Goal: Transaction & Acquisition: Book appointment/travel/reservation

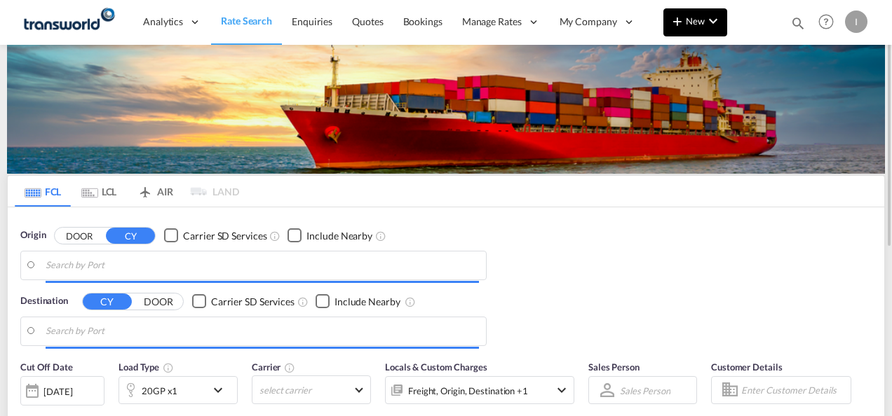
click at [695, 25] on span "New" at bounding box center [695, 20] width 53 height 11
type input "Mundra, INMUN"
type input "[GEOGRAPHIC_DATA], [GEOGRAPHIC_DATA]"
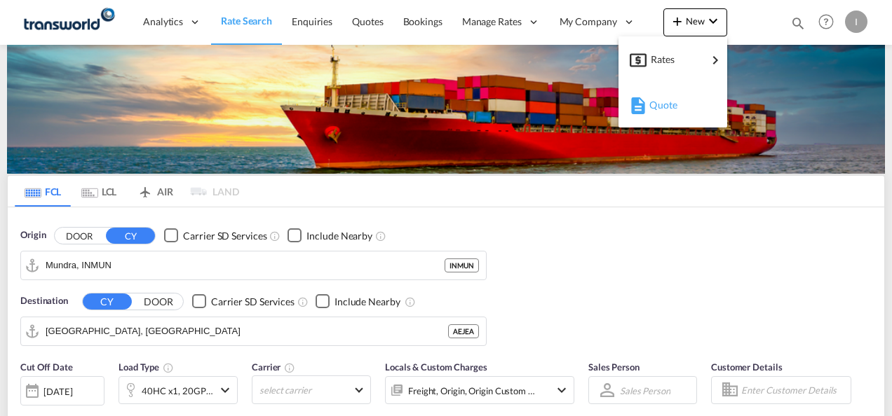
click at [665, 97] on div "Quote" at bounding box center [675, 105] width 52 height 35
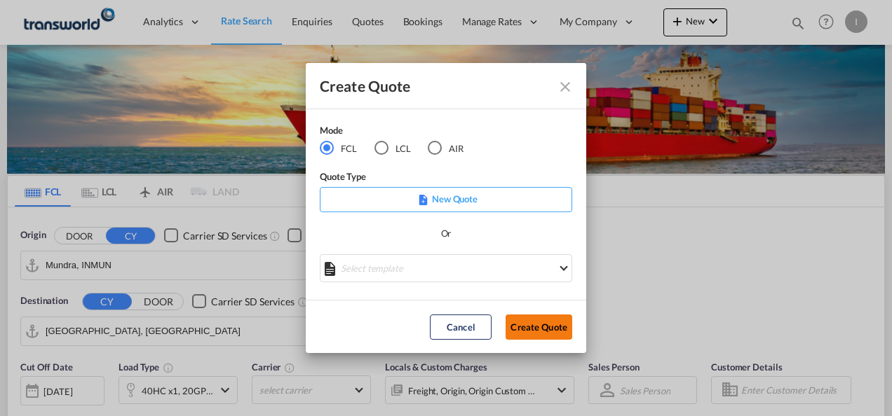
click at [536, 328] on button "Create Quote" at bounding box center [539, 327] width 67 height 25
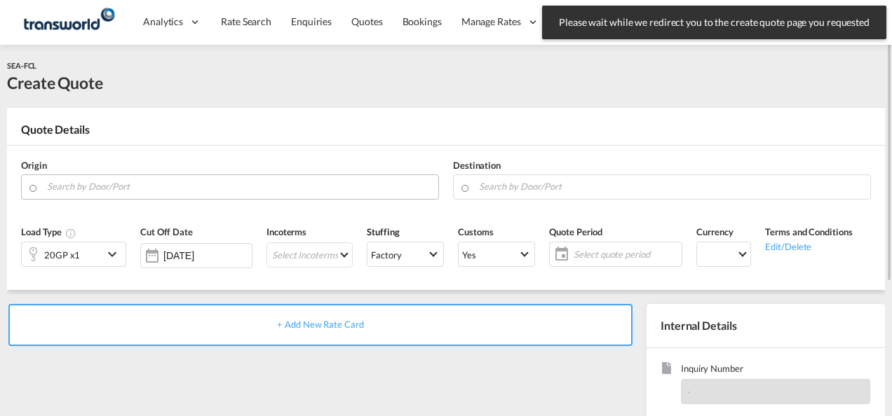
click at [144, 187] on input "Search by Door/Port" at bounding box center [239, 187] width 384 height 25
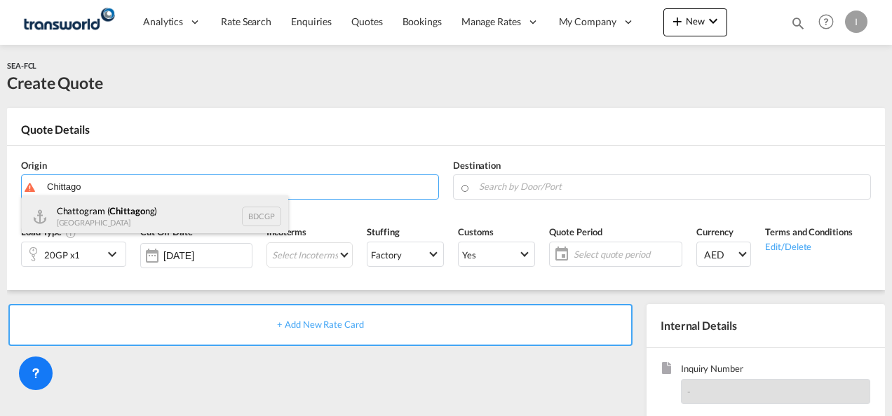
click at [125, 224] on div "Chattogram ( Chittago ng) Bangladesh BDCGP" at bounding box center [155, 217] width 266 height 42
type input "Chattogram (Chittagong), BDCGP"
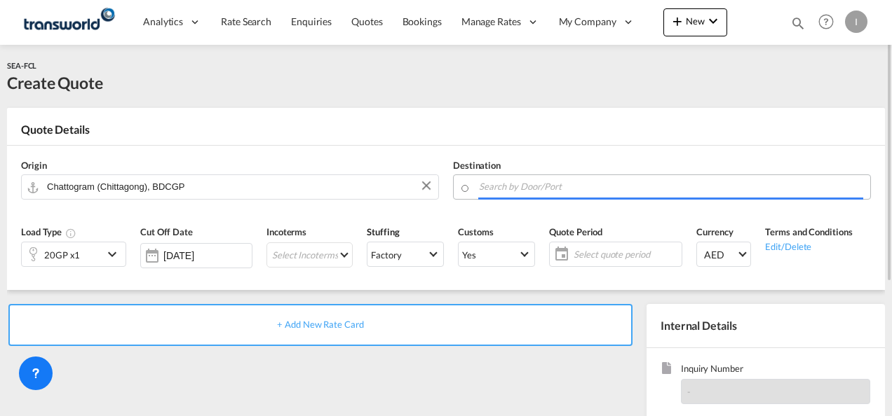
click at [534, 177] on input "Search by Door/Port" at bounding box center [671, 187] width 384 height 25
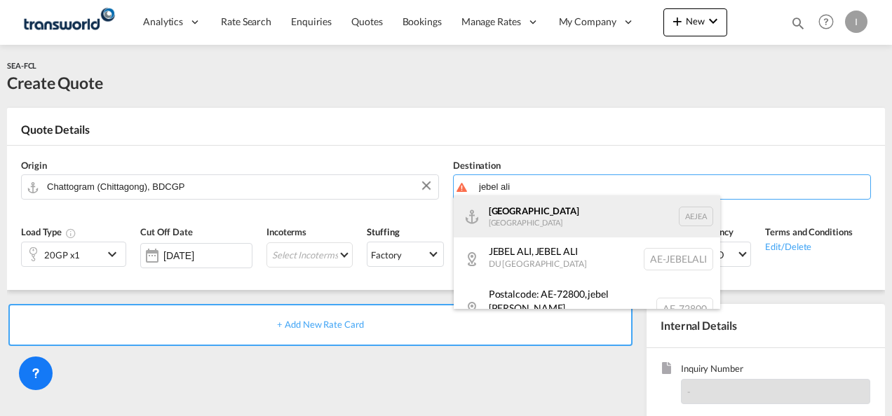
click at [527, 210] on div "[GEOGRAPHIC_DATA] [GEOGRAPHIC_DATA]" at bounding box center [587, 217] width 266 height 42
type input "[GEOGRAPHIC_DATA], [GEOGRAPHIC_DATA]"
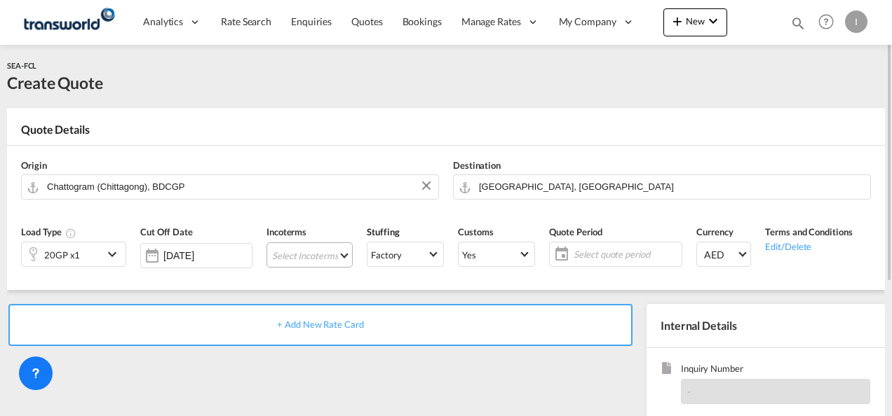
click at [300, 258] on md-select "Select Incoterms FCA - export Free Carrier DPU - import Delivery at Place Unloa…" at bounding box center [309, 255] width 86 height 25
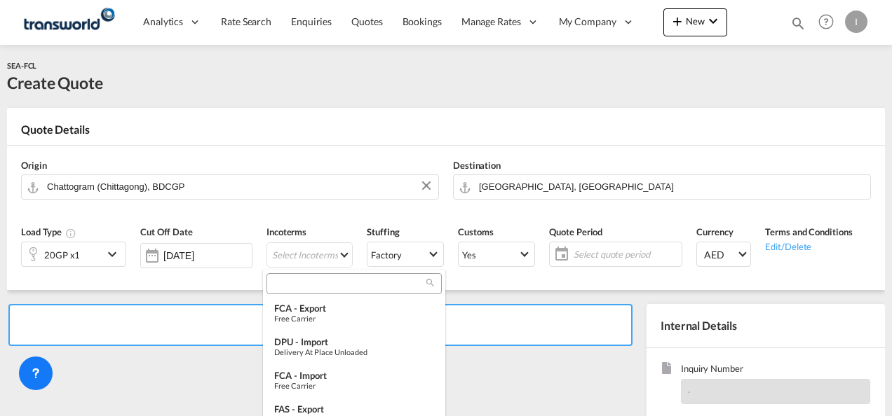
click at [299, 289] on input "search" at bounding box center [349, 284] width 156 height 13
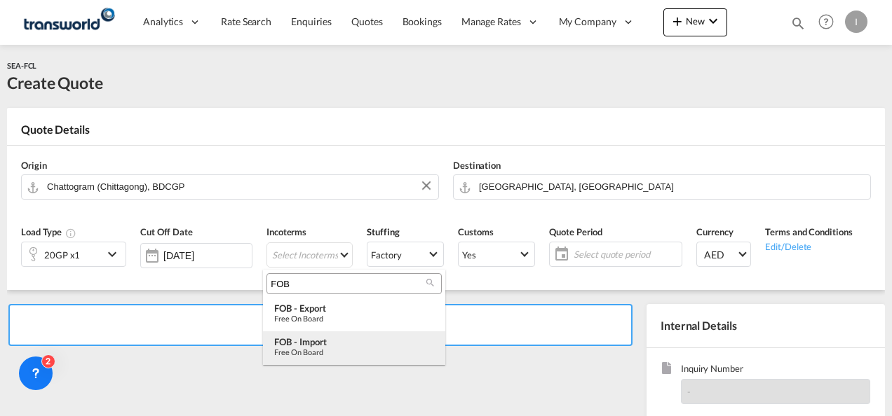
type input "FOB"
click at [321, 345] on div "FOB - import" at bounding box center [354, 342] width 160 height 11
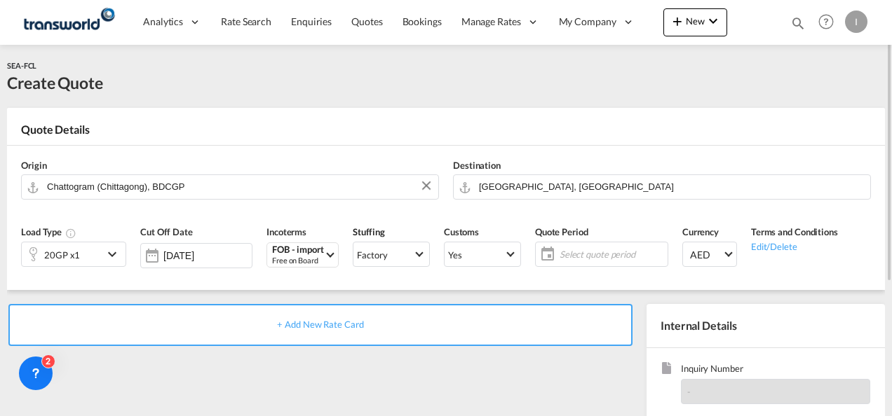
click at [587, 259] on span "Select quote period" at bounding box center [612, 254] width 104 height 13
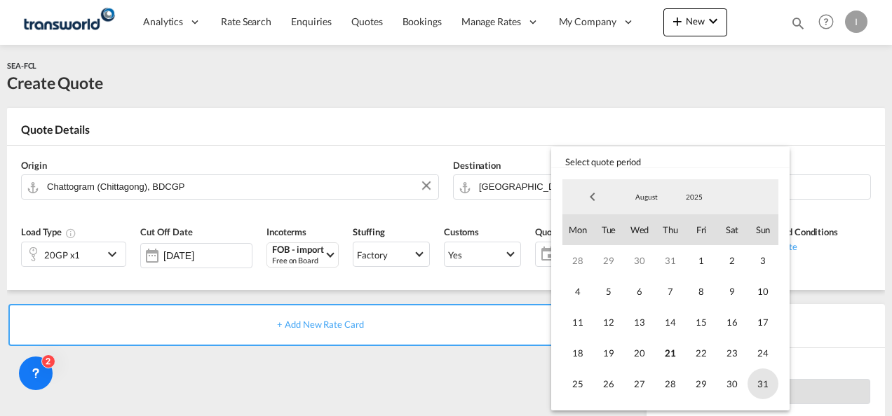
click at [754, 384] on span "31" at bounding box center [762, 384] width 31 height 31
click at [425, 393] on md-backdrop at bounding box center [446, 208] width 892 height 416
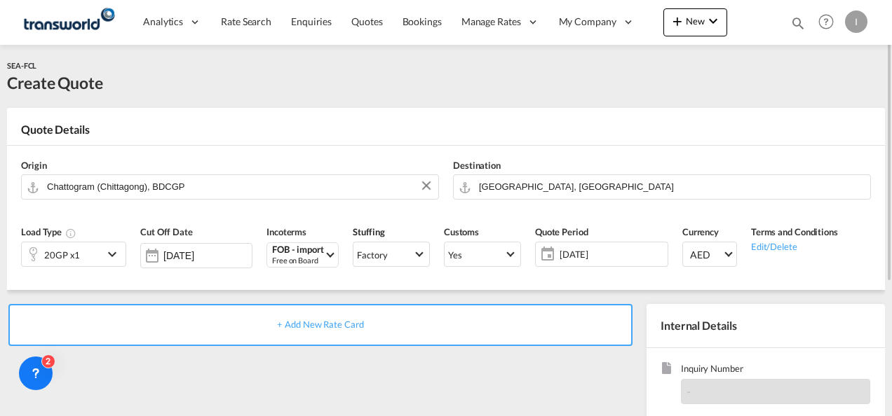
scroll to position [70, 0]
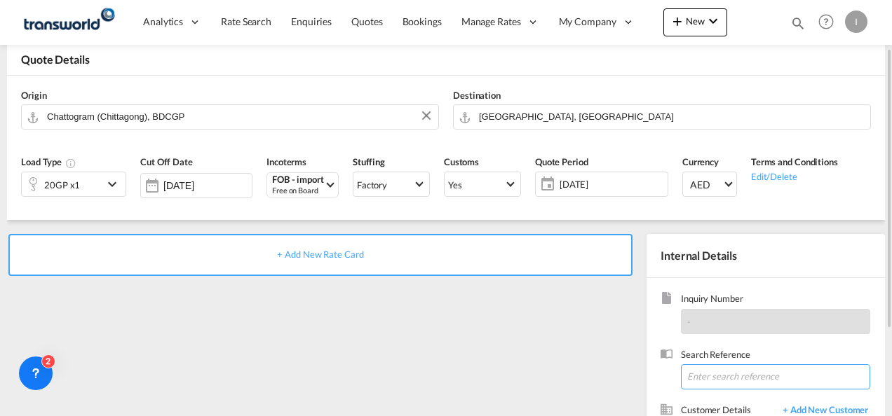
click at [724, 367] on input at bounding box center [775, 377] width 189 height 25
paste input "TWI 21565"
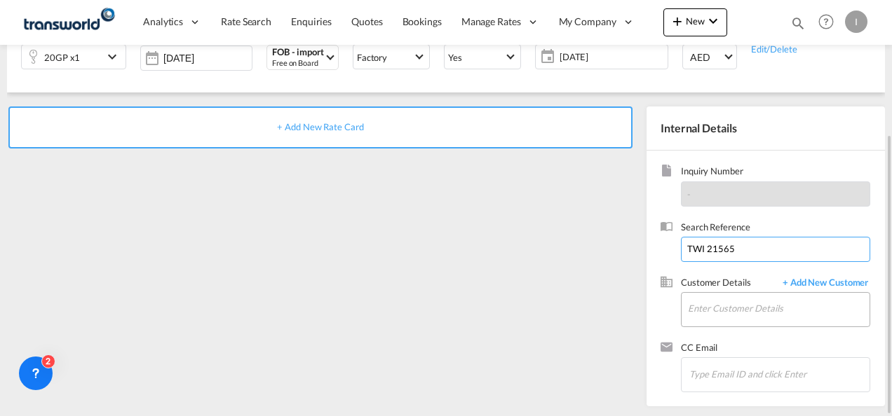
type input "TWI 21565"
click at [705, 310] on input "Enter Customer Details" at bounding box center [779, 309] width 182 height 32
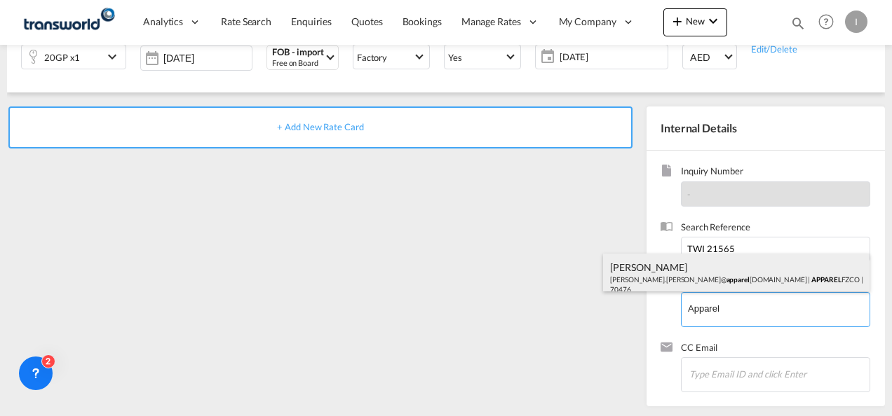
click at [685, 281] on div "[PERSON_NAME] [PERSON_NAME].[PERSON_NAME]@ apparel [DOMAIN_NAME] | APPAREL FZCO…" at bounding box center [736, 278] width 266 height 48
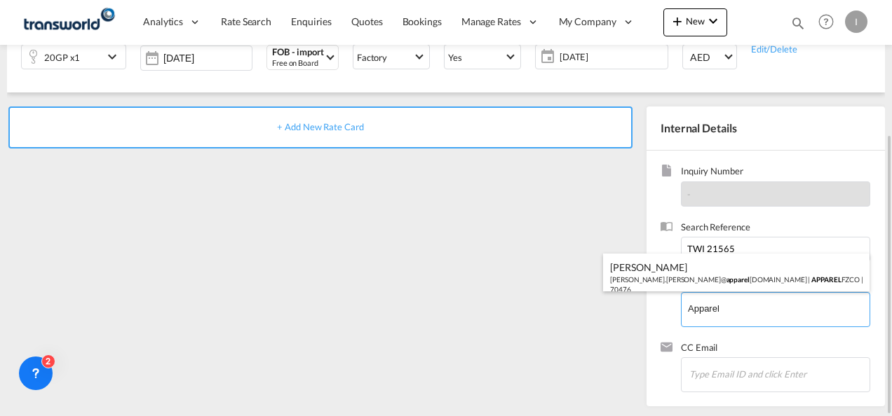
type input "APPAREL FZCO, [PERSON_NAME], [PERSON_NAME][EMAIL_ADDRESS][PERSON_NAME][DOMAIN_N…"
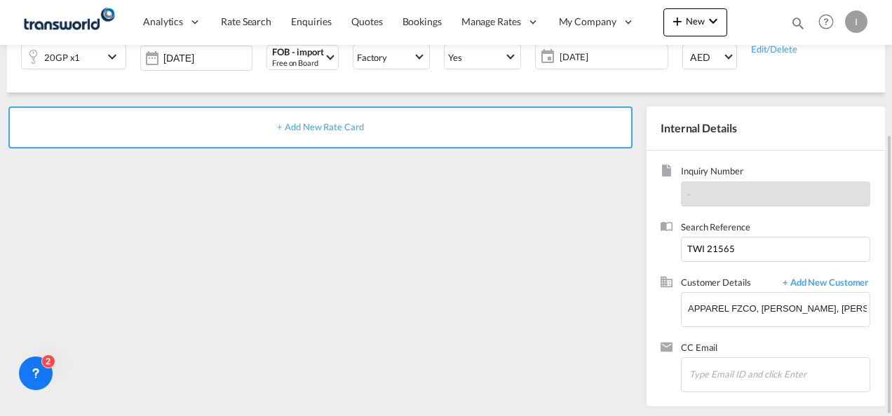
click at [332, 131] on span "+ Add New Rate Card" at bounding box center [320, 126] width 86 height 11
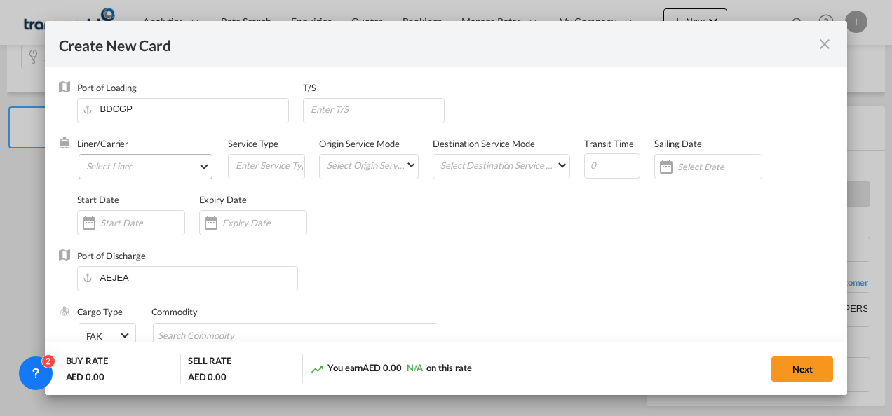
type input "Basic Ocean Freight"
select select "per equipment"
click at [133, 166] on md-select "Select Liner" at bounding box center [146, 166] width 135 height 25
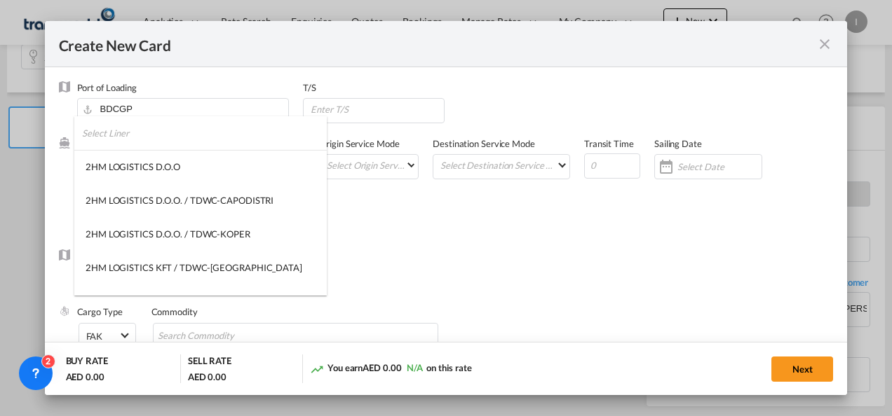
click at [126, 140] on input "search" at bounding box center [204, 133] width 245 height 34
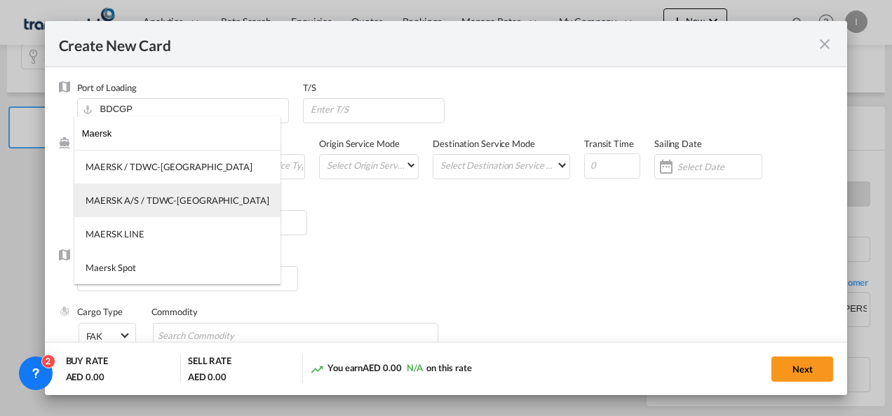
type input "Maersk"
click at [121, 199] on div "MAERSK A/S / TDWC-[GEOGRAPHIC_DATA]" at bounding box center [178, 200] width 184 height 13
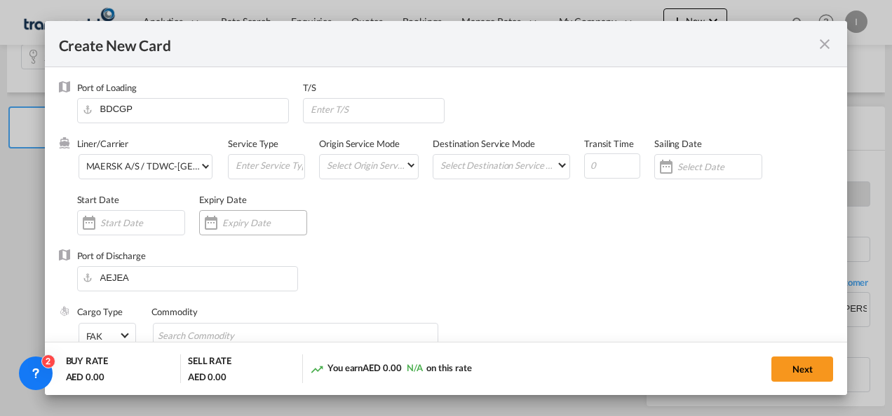
click at [279, 227] on input "Create New CardPort ..." at bounding box center [264, 222] width 84 height 11
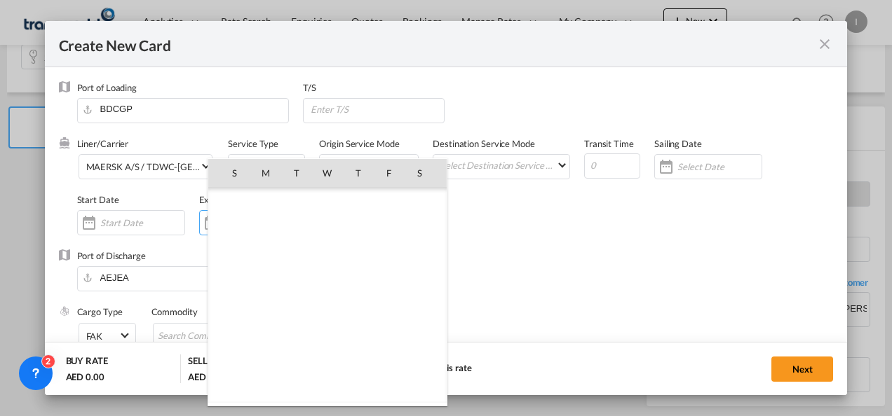
scroll to position [324592, 0]
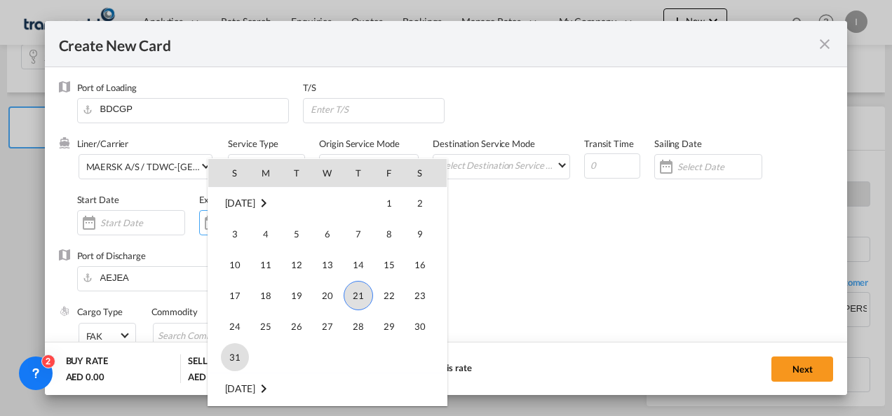
click at [236, 356] on span "31" at bounding box center [235, 358] width 28 height 28
type input "[DATE]"
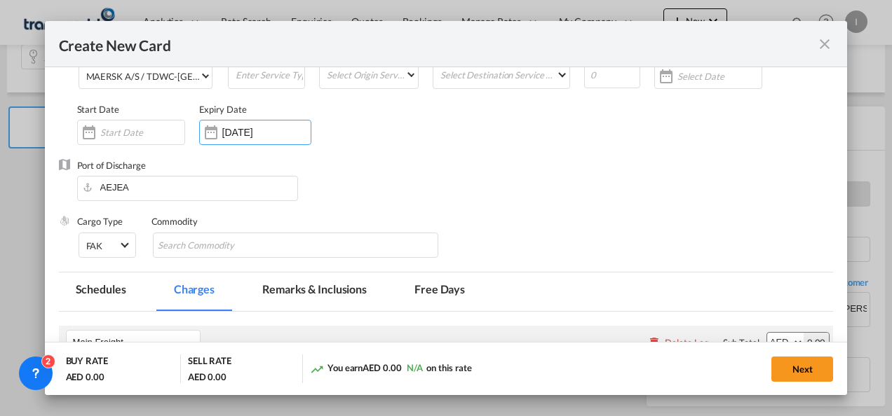
scroll to position [140, 0]
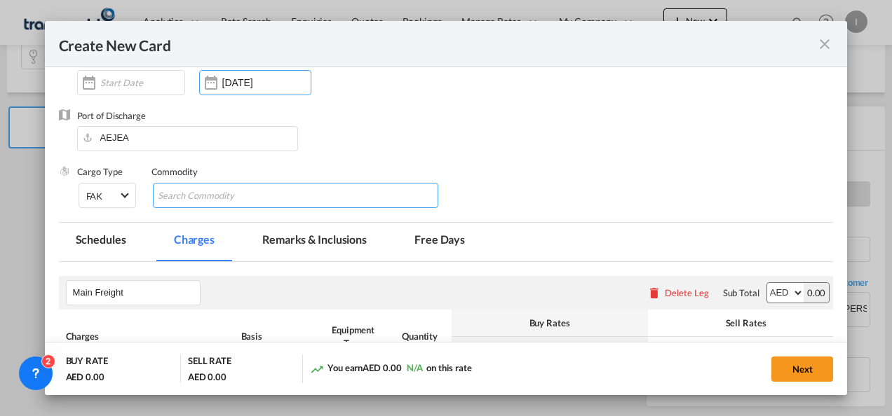
click at [190, 190] on input "Search Commodity" at bounding box center [222, 196] width 128 height 22
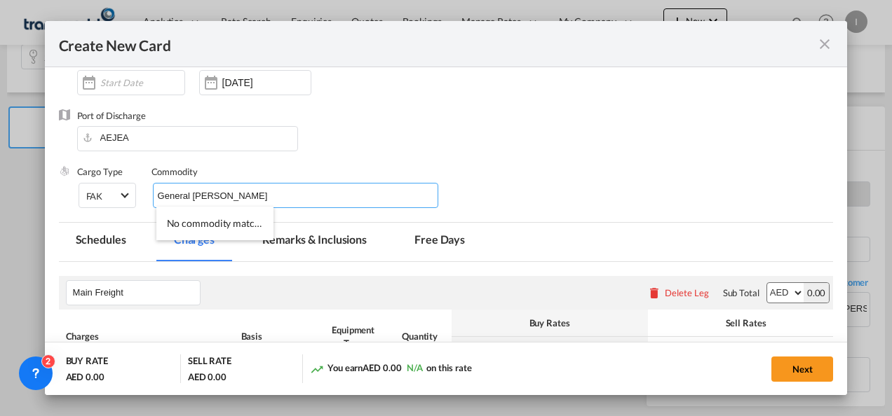
type input "General [PERSON_NAME]"
click at [686, 98] on div "Liner/Carrier MAERSK A/S / TDWC-[GEOGRAPHIC_DATA] Service Type Origin Service M…" at bounding box center [455, 53] width 757 height 112
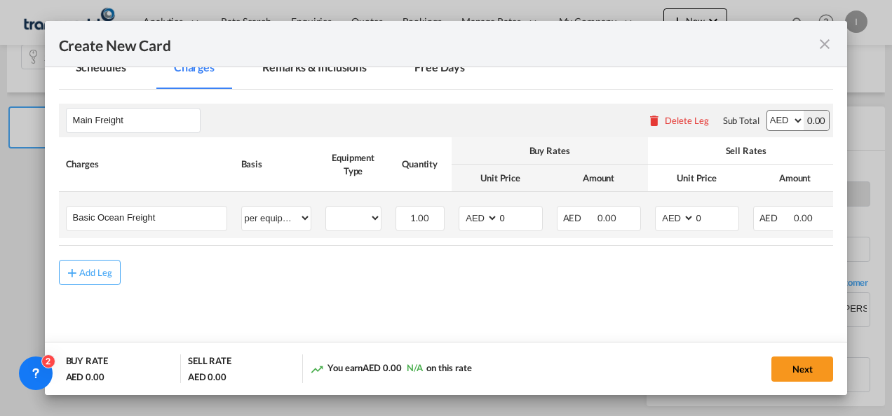
scroll to position [332, 0]
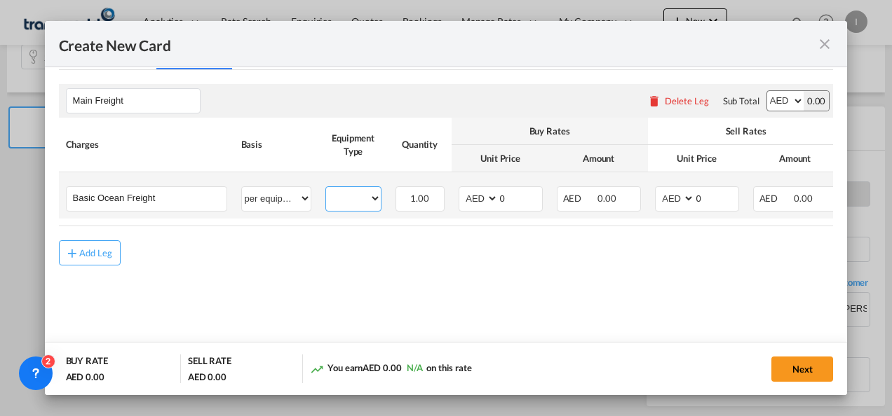
click at [376, 201] on select "20GP" at bounding box center [353, 198] width 55 height 19
select select "20GP"
click at [326, 189] on select "20GP" at bounding box center [353, 198] width 55 height 19
click at [480, 203] on select "AED AFN ALL AMD ANG AOA ARS AUD AWG AZN BAM BBD BDT BGN BHD BIF BMD BND [PERSON…" at bounding box center [479, 198] width 36 height 19
select select "string:USD"
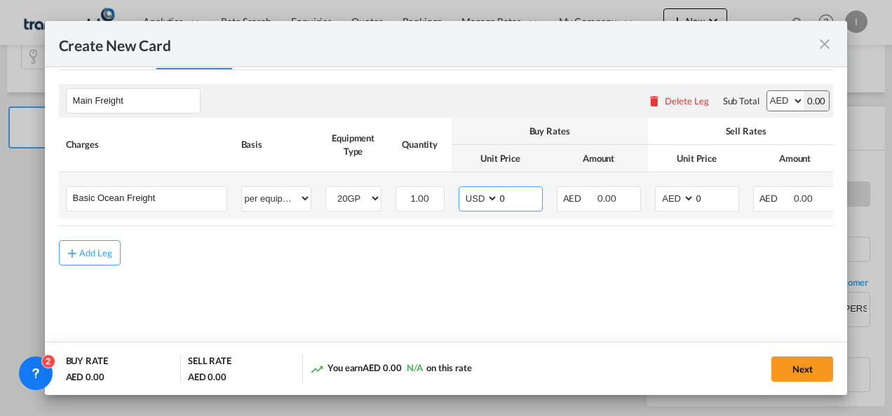
click at [461, 189] on select "AED AFN ALL AMD ANG AOA ARS AUD AWG AZN BAM BBD BDT BGN BHD BIF BMD BND [PERSON…" at bounding box center [479, 198] width 36 height 19
drag, startPoint x: 507, startPoint y: 195, endPoint x: 478, endPoint y: 199, distance: 29.1
click at [478, 199] on md-input-container "AED AFN ALL AMD ANG AOA ARS AUD AWG AZN BAM BBD BDT BGN BHD BIF BMD BND [PERSON…" at bounding box center [501, 199] width 84 height 25
type input "1135"
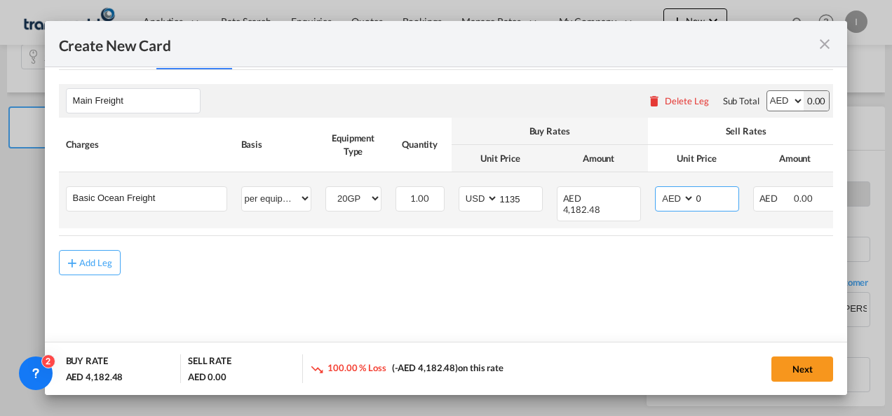
click at [666, 202] on select "AED AFN ALL AMD ANG AOA ARS AUD AWG AZN BAM BBD BDT BGN BHD BIF BMD BND [PERSON…" at bounding box center [676, 198] width 36 height 19
select select "string:USD"
click at [658, 189] on select "AED AFN ALL AMD ANG AOA ARS AUD AWG AZN BAM BBD BDT BGN BHD BIF BMD BND [PERSON…" at bounding box center [676, 198] width 36 height 19
click at [696, 199] on input "0" at bounding box center [716, 197] width 43 height 21
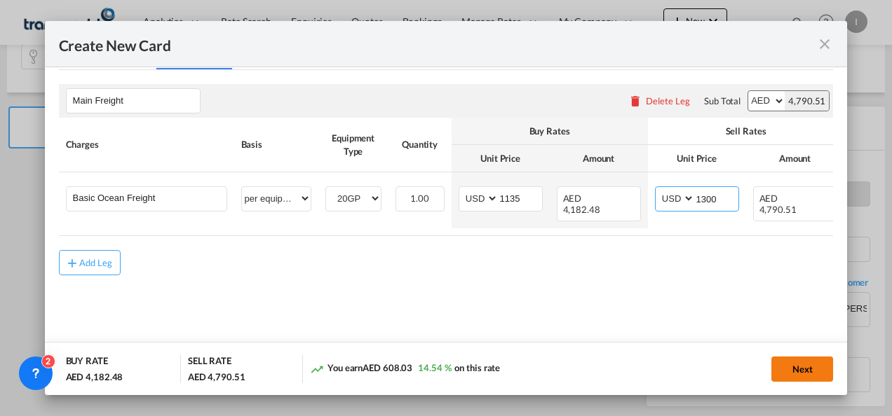
type input "1300"
click at [787, 374] on button "Next" at bounding box center [802, 369] width 62 height 25
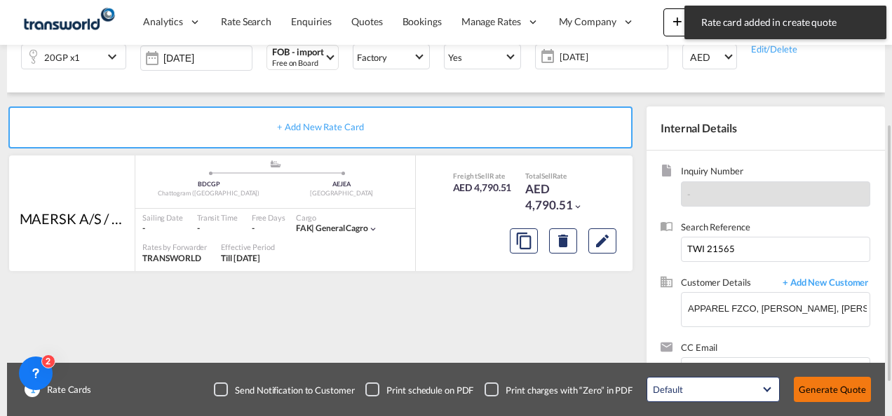
click at [813, 384] on button "Generate Quote" at bounding box center [832, 389] width 77 height 25
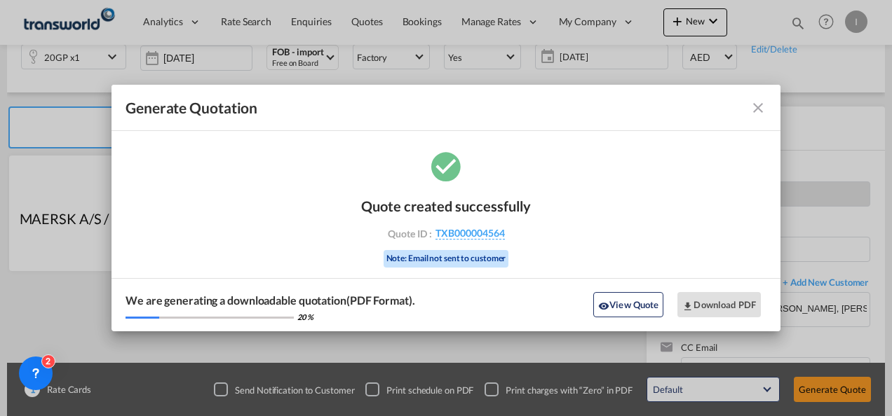
click at [468, 243] on div "Quote created successfully Quote ID : TXB000004564 Note: Email not sent to cust…" at bounding box center [446, 231] width 170 height 95
click at [465, 238] on span "TXB000004564" at bounding box center [469, 233] width 69 height 13
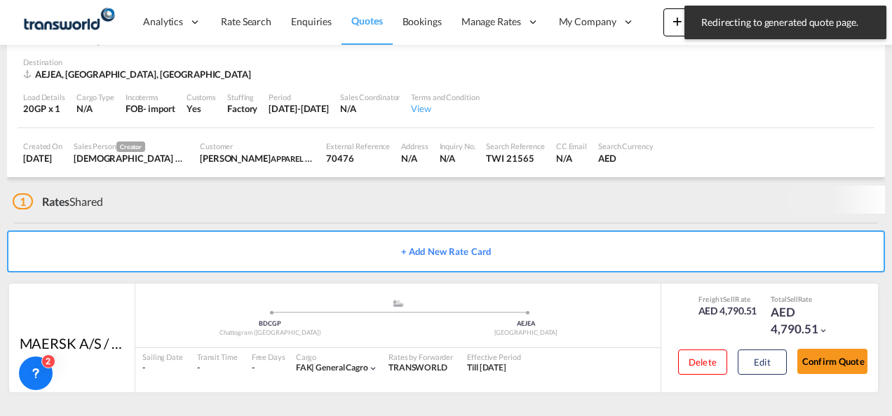
click at [824, 387] on div "Freight Sell Rate AED 4,790.51 Total Sell Rate AED 4,790.51 Delete Edit Confirm…" at bounding box center [768, 338] width 217 height 109
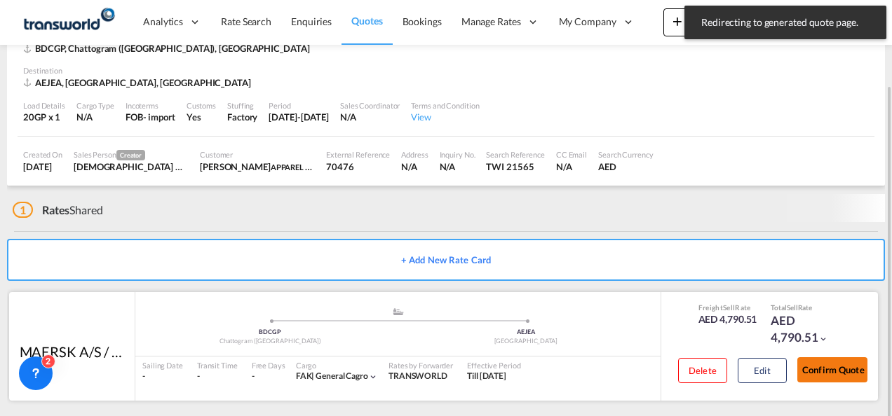
click at [833, 369] on button "Confirm Quote" at bounding box center [832, 370] width 70 height 25
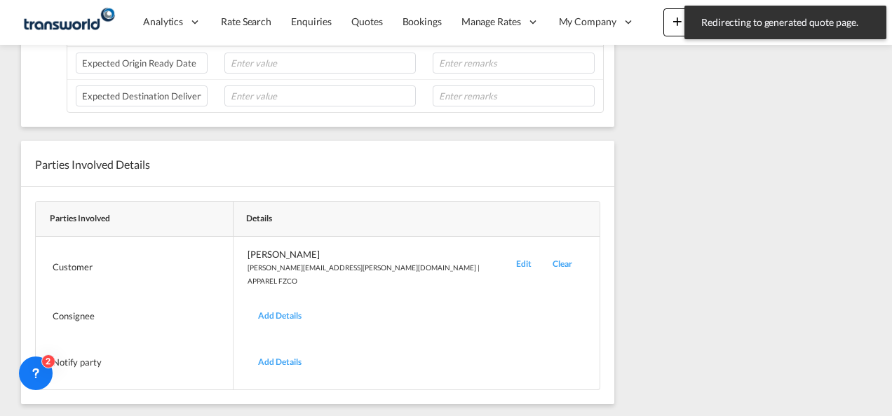
scroll to position [218, 0]
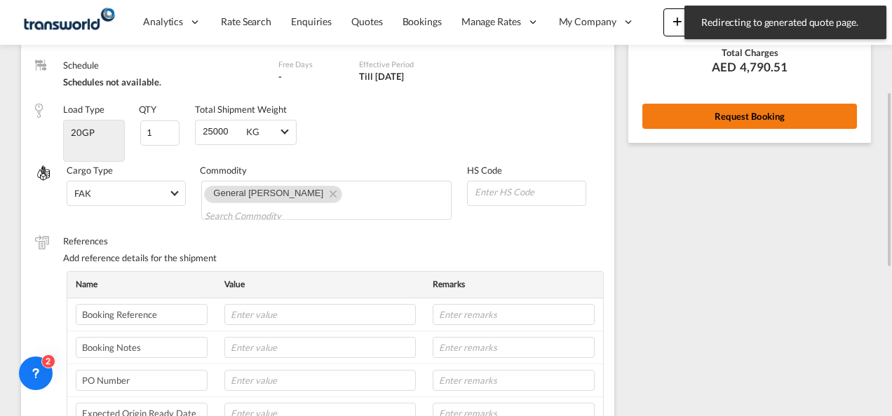
click at [724, 105] on button "Request Booking" at bounding box center [749, 116] width 215 height 25
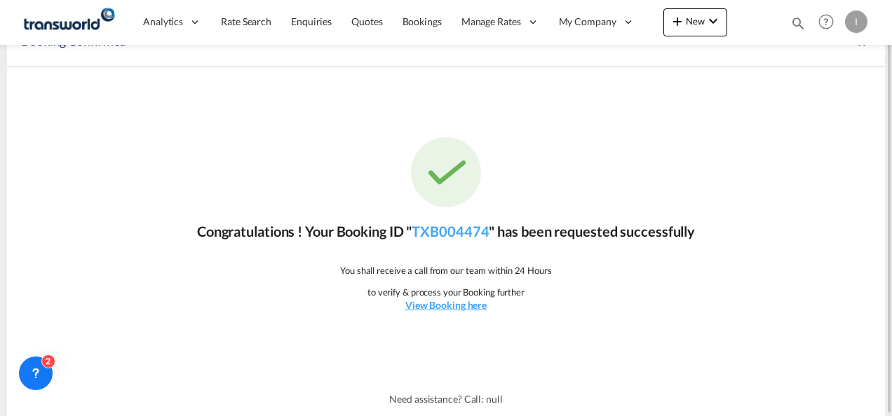
scroll to position [26, 0]
click at [477, 232] on link "TXB004474" at bounding box center [450, 232] width 77 height 17
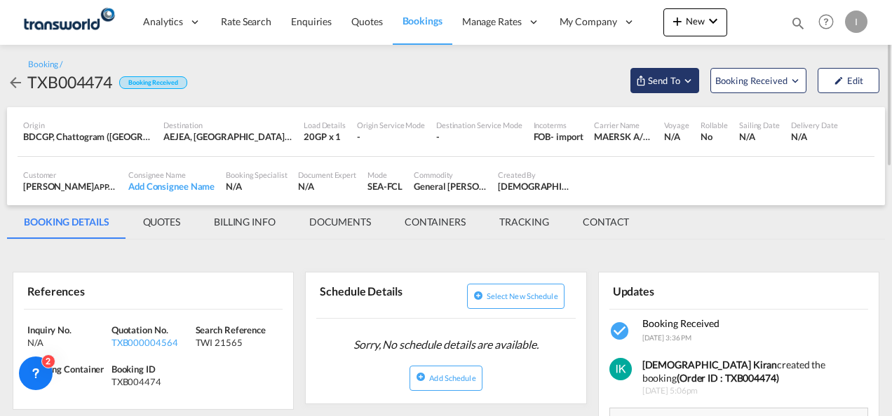
click at [673, 74] on span "Send To" at bounding box center [663, 81] width 35 height 14
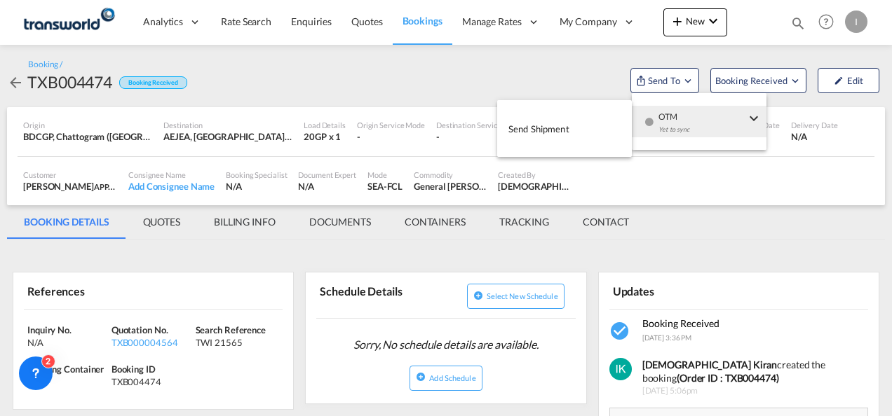
click at [670, 119] on div "Yet to sync" at bounding box center [701, 132] width 87 height 29
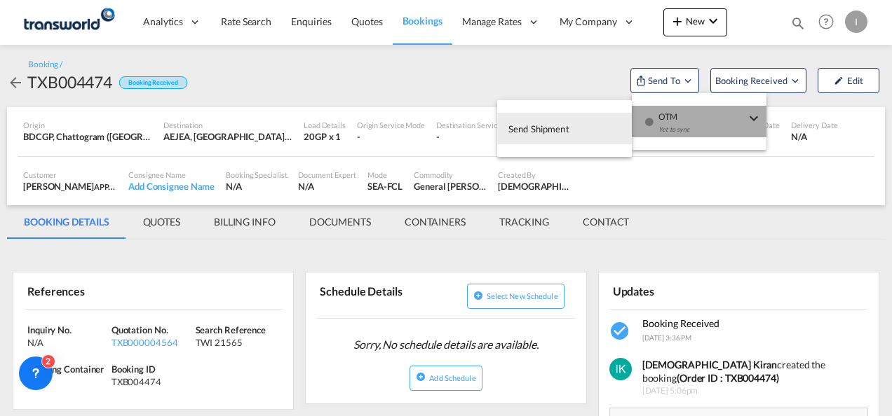
click at [575, 137] on button "Send Shipment" at bounding box center [564, 129] width 135 height 32
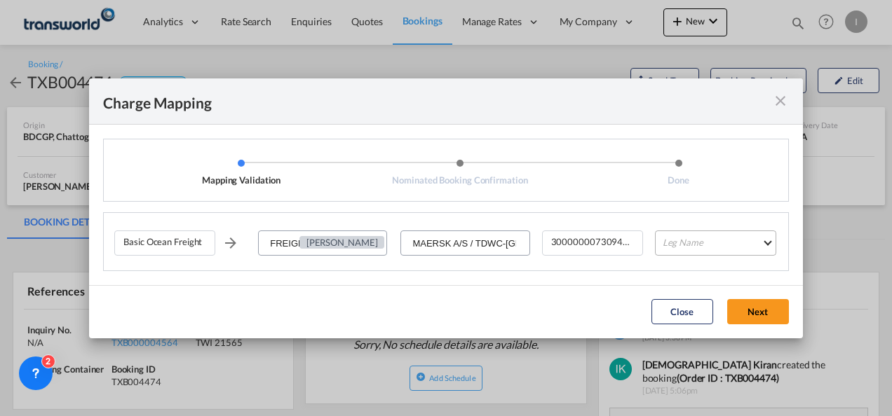
click at [701, 236] on md-select "Leg Name HANDLING ORIGIN VESSEL HANDLING DESTINATION OTHERS TL PICK UP CUSTOMS …" at bounding box center [715, 243] width 121 height 25
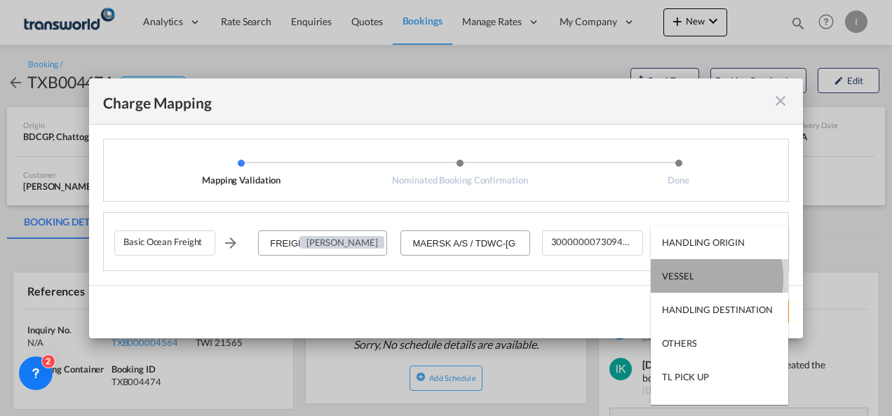
click at [691, 278] on div "VESSEL" at bounding box center [678, 276] width 32 height 13
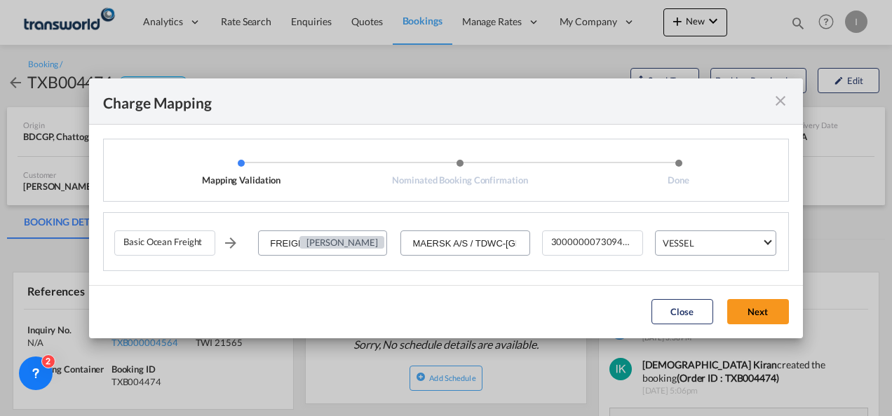
click at [742, 325] on md-dialog-actions "Close Next" at bounding box center [446, 311] width 714 height 53
click at [741, 316] on button "Next" at bounding box center [758, 311] width 62 height 25
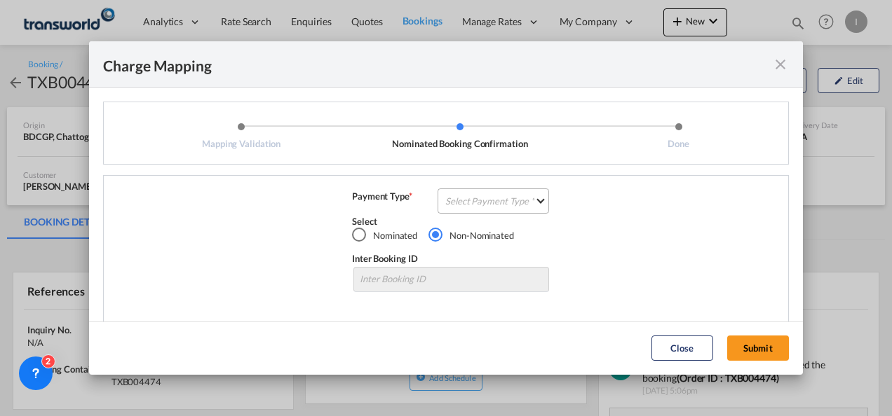
click at [488, 204] on md-select "Select Payment Type COLLECT PREPAID" at bounding box center [493, 201] width 111 height 25
click at [0, 0] on md-option "COLLECT" at bounding box center [0, 0] width 0 height 0
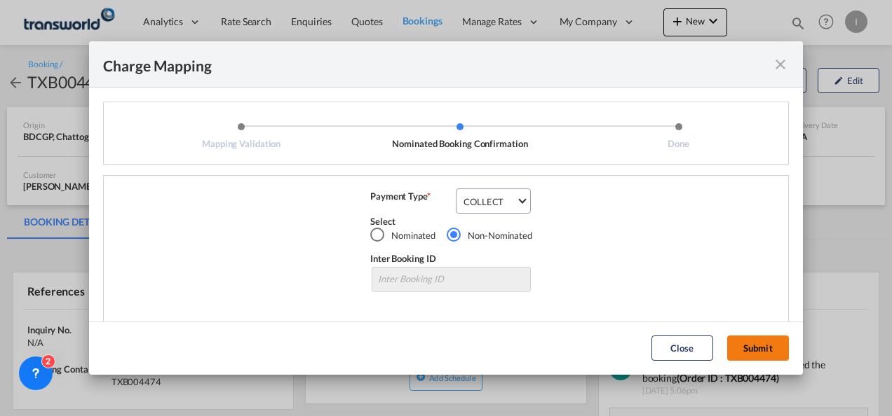
click at [763, 352] on button "Submit" at bounding box center [758, 348] width 62 height 25
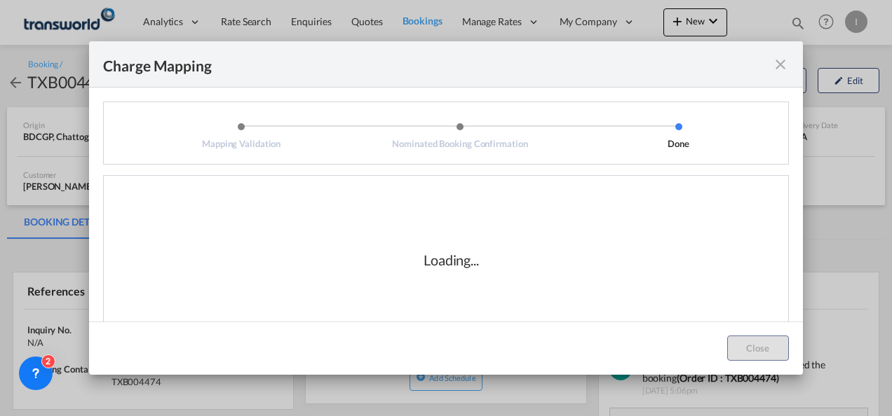
drag, startPoint x: 492, startPoint y: 293, endPoint x: 501, endPoint y: 314, distance: 22.9
click at [493, 293] on div "Loading..." at bounding box center [451, 260] width 674 height 140
click at [482, 294] on div "Loading..." at bounding box center [451, 260] width 674 height 140
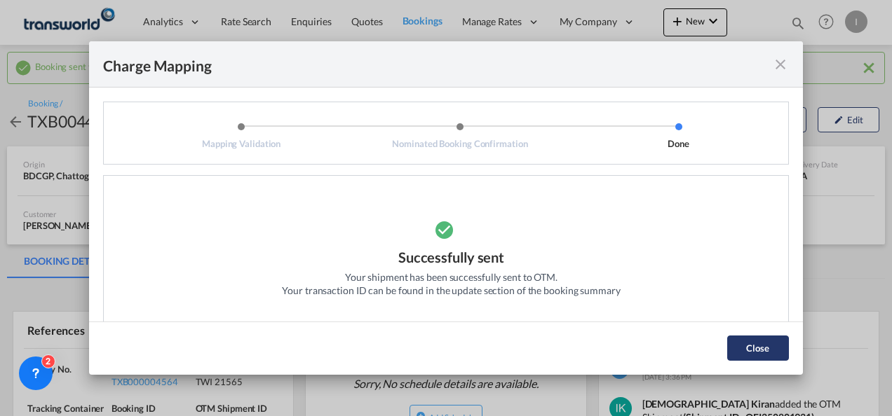
click at [740, 346] on button "Close" at bounding box center [758, 348] width 62 height 25
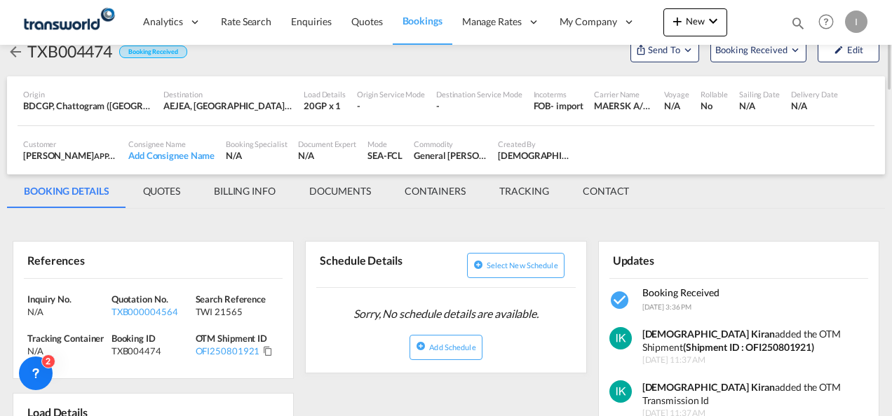
scroll to position [140, 0]
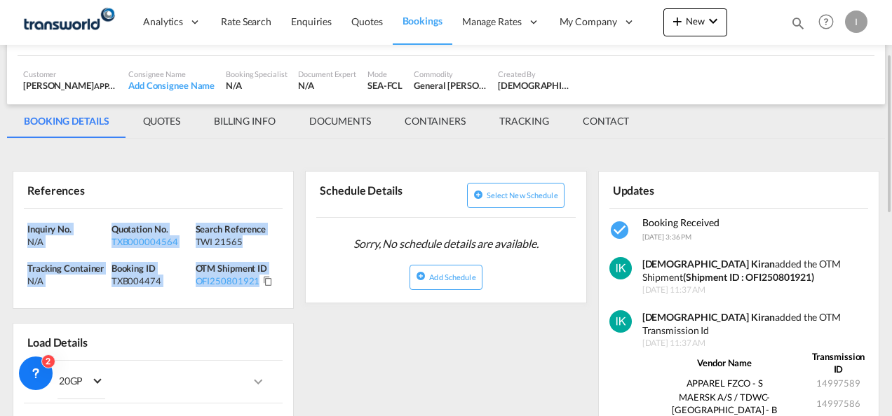
drag, startPoint x: 285, startPoint y: 290, endPoint x: 26, endPoint y: 224, distance: 267.2
click at [26, 224] on div "Inquiry No. N/A Quotation No. TXB000004564 Search Reference TWI 21565 Tracking …" at bounding box center [153, 259] width 280 height 100
drag, startPoint x: 26, startPoint y: 224, endPoint x: 34, endPoint y: 229, distance: 9.1
copy div "Inquiry No. N/A Quotation No. TXB000004564 Search Reference TWI 21565 Tracking …"
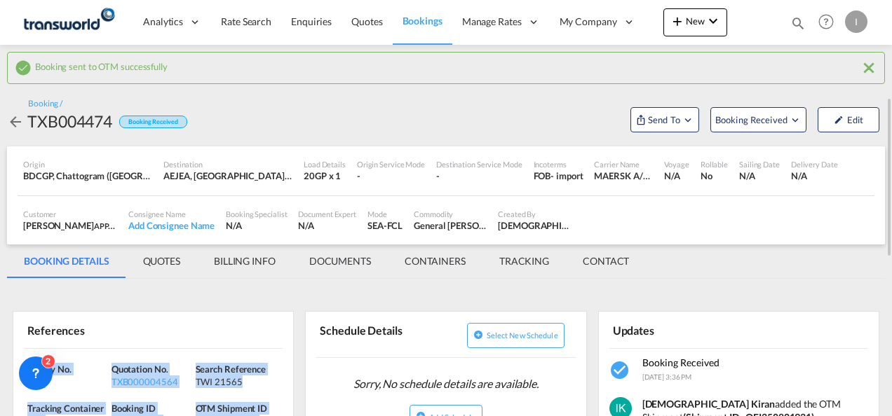
scroll to position [70, 0]
